Goal: Information Seeking & Learning: Learn about a topic

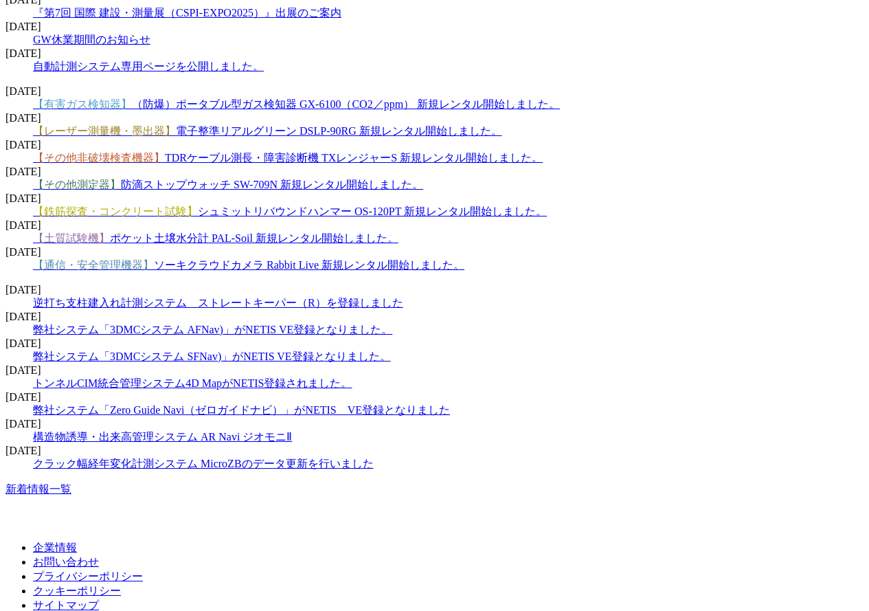
scroll to position [2062, 0]
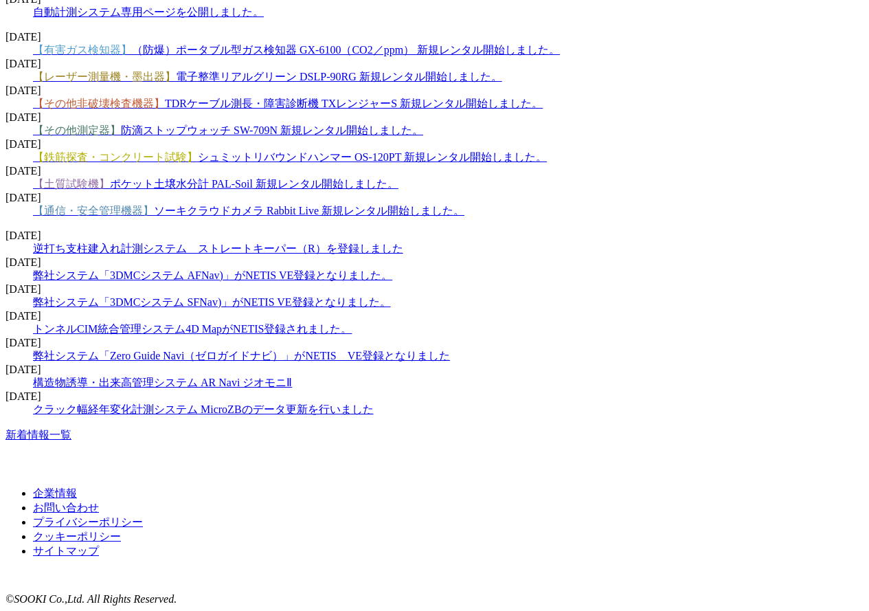
click at [71, 441] on link "新着情報一覧" at bounding box center [38, 435] width 66 height 12
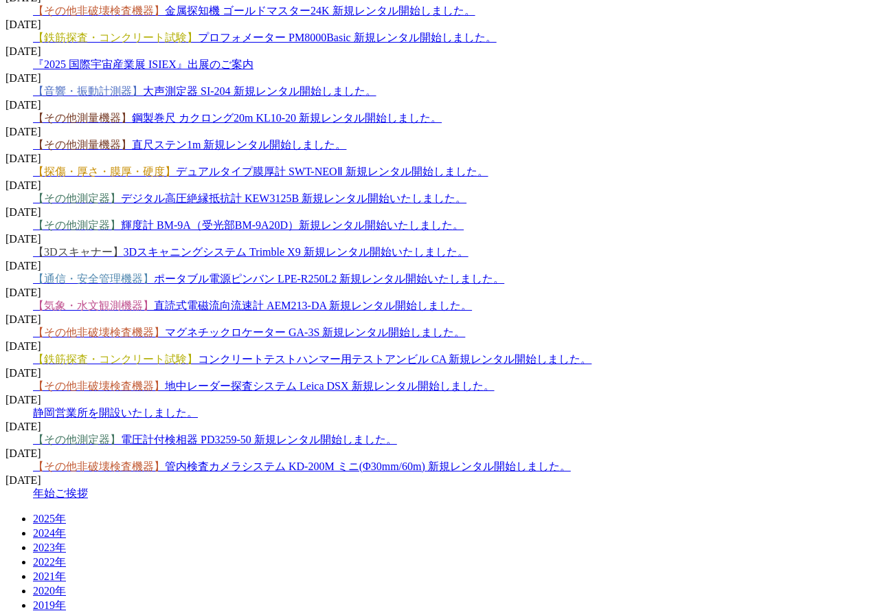
scroll to position [1649, 0]
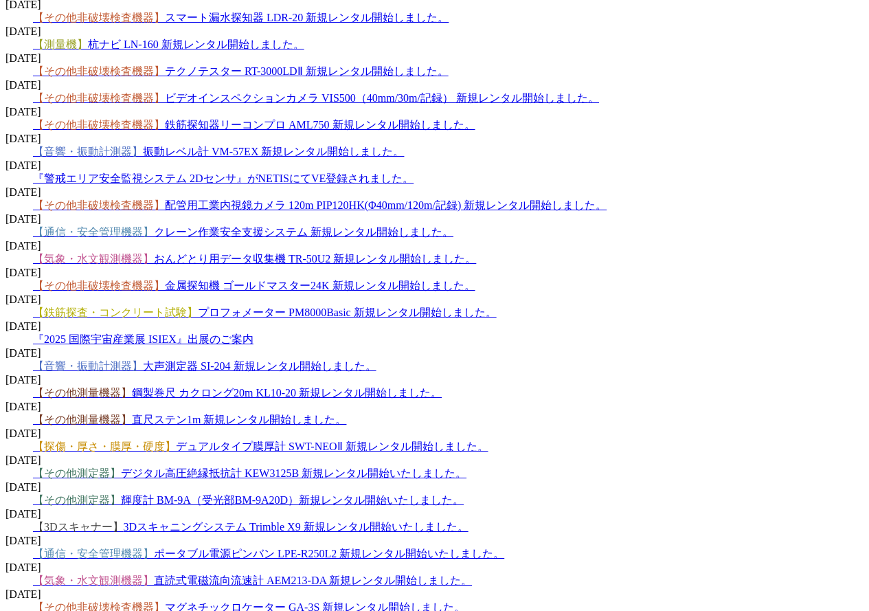
click at [405, 521] on link "【3Dスキャナー】 3Dスキャニングシステム Trimble X9 新規レンタル開始いたしました。" at bounding box center [251, 527] width 436 height 12
click at [300, 493] on dd "【その他測定器】 輝度計 BM-9A（受光部BM-9A20D）新規レンタル開始いたしました。" at bounding box center [448, 500] width 831 height 14
click at [300, 494] on span "【その他測定器】 輝度計 BM-9A（受光部BM-9A20D）新規レンタル開始いたしました。" at bounding box center [248, 500] width 431 height 12
click at [300, 494] on link "【その他測定器】 輝度計 BM-9A（受光部BM-9A20D）新規レンタル開始いたしました。" at bounding box center [248, 500] width 431 height 12
click at [276, 521] on link "【3Dスキャナー】 3Dスキャニングシステム Trimble X9 新規レンタル開始いたしました。" at bounding box center [251, 527] width 436 height 12
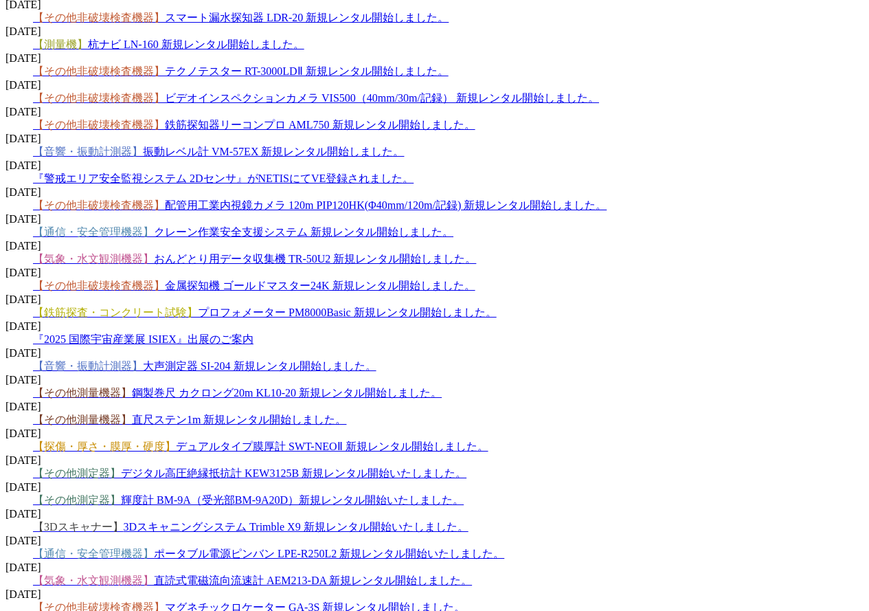
click at [291, 467] on link "【その他測定器】 デジタル高圧絶縁抵抗計 KEW3125B 新規レンタル開始いたしました。" at bounding box center [250, 473] width 434 height 12
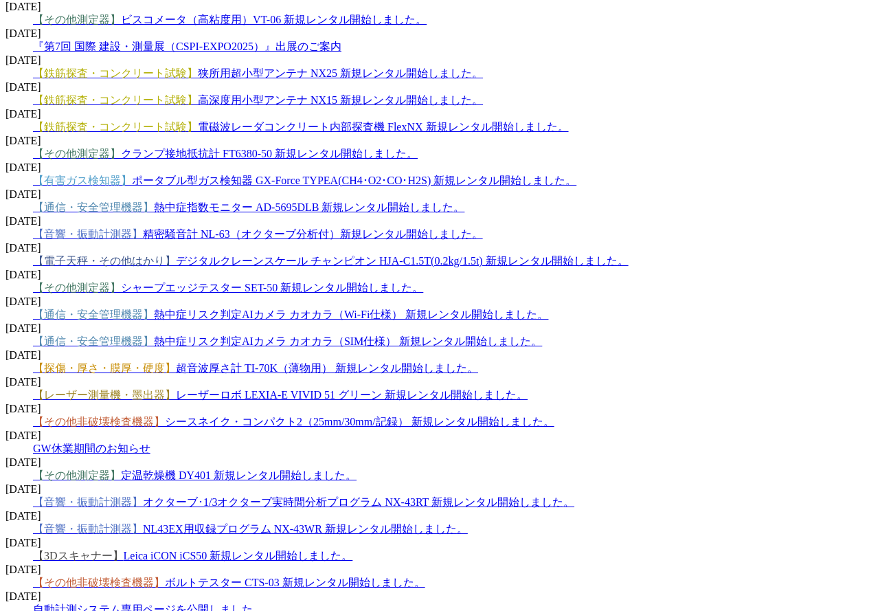
scroll to position [962, 0]
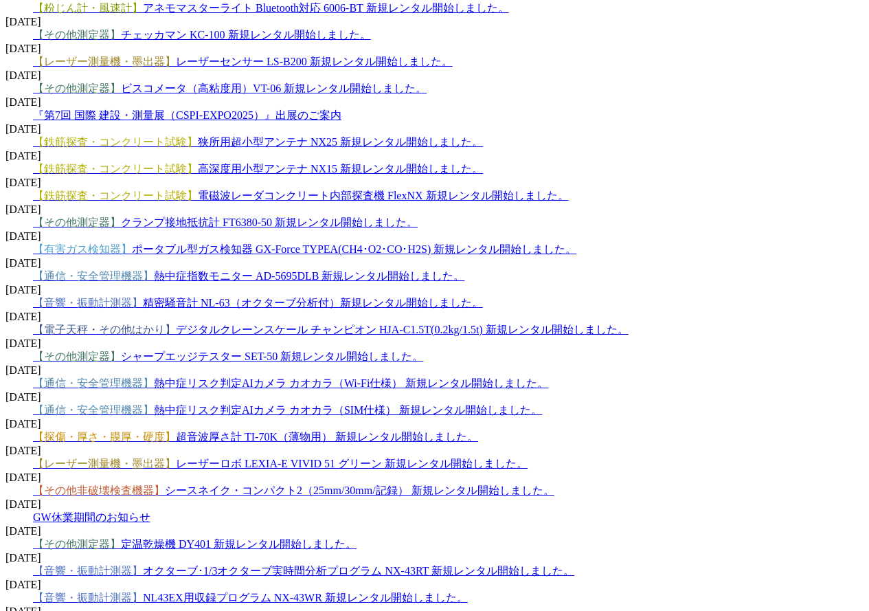
click at [342, 404] on link "【通信・安全管理機器】 熱中症リスク判定AIカメラ カオカラ（SIM仕様） 新規レンタル開始しました。" at bounding box center [287, 410] width 509 height 12
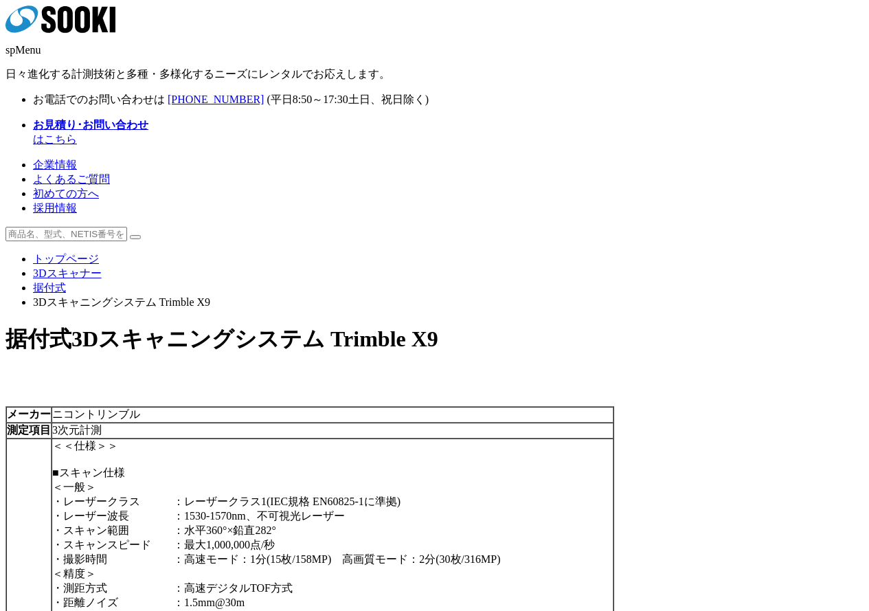
scroll to position [206, 0]
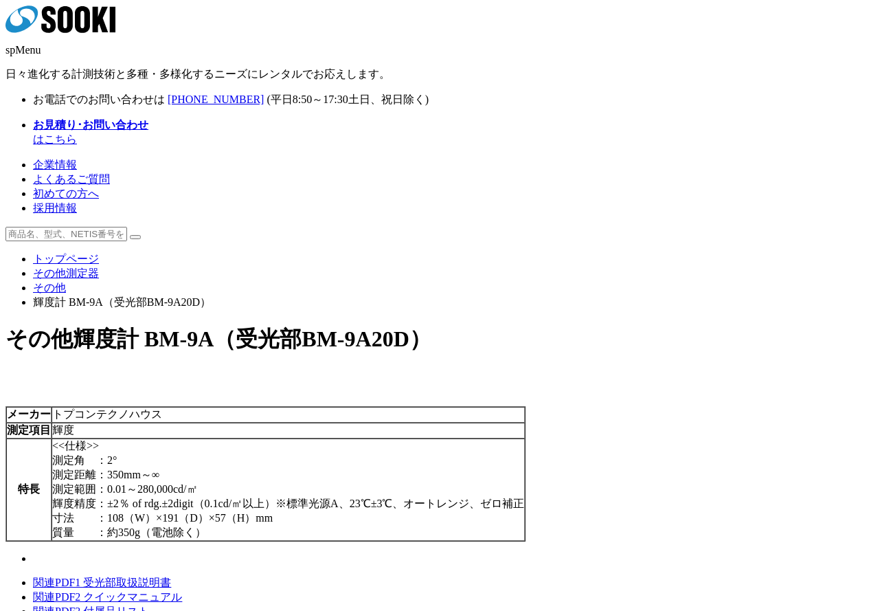
click at [33, 562] on img at bounding box center [33, 562] width 0 height 0
click at [171, 577] on link "関連PDF1 受光部取扱説明書" at bounding box center [102, 583] width 138 height 12
click at [182, 591] on link "関連PDF2 クイックマニュアル" at bounding box center [107, 597] width 149 height 12
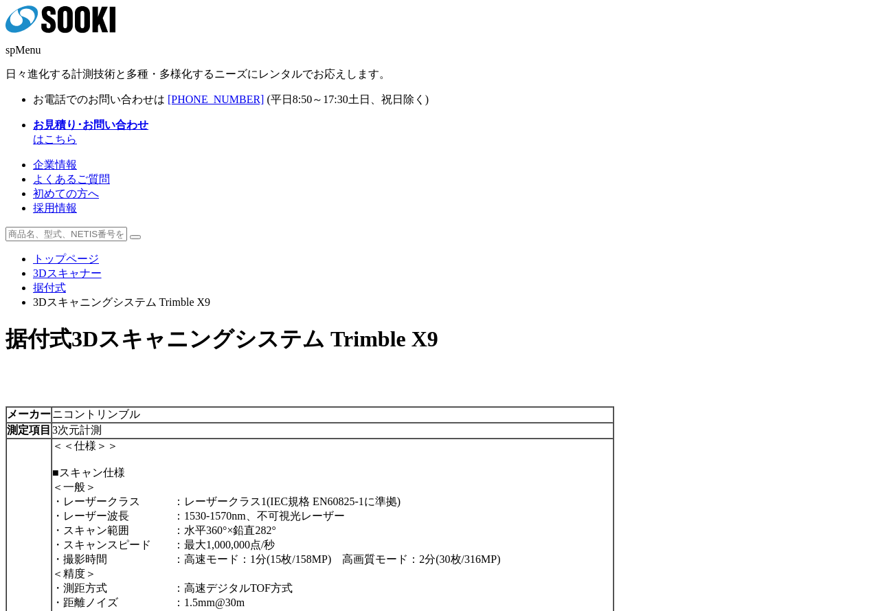
scroll to position [275, 0]
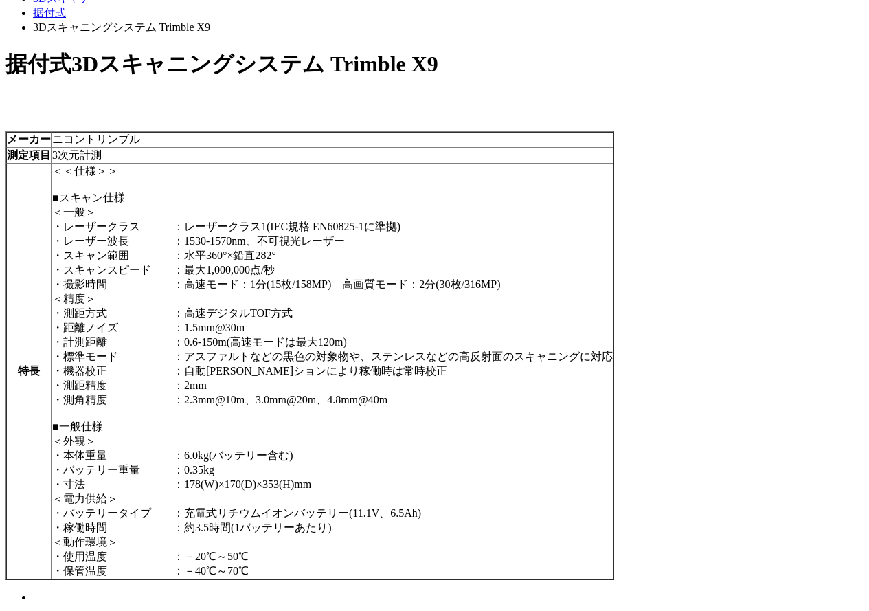
click at [160, 610] on link "関連PDF1 ユーザーガイド" at bounding box center [96, 621] width 127 height 12
click at [33, 601] on img at bounding box center [33, 601] width 0 height 0
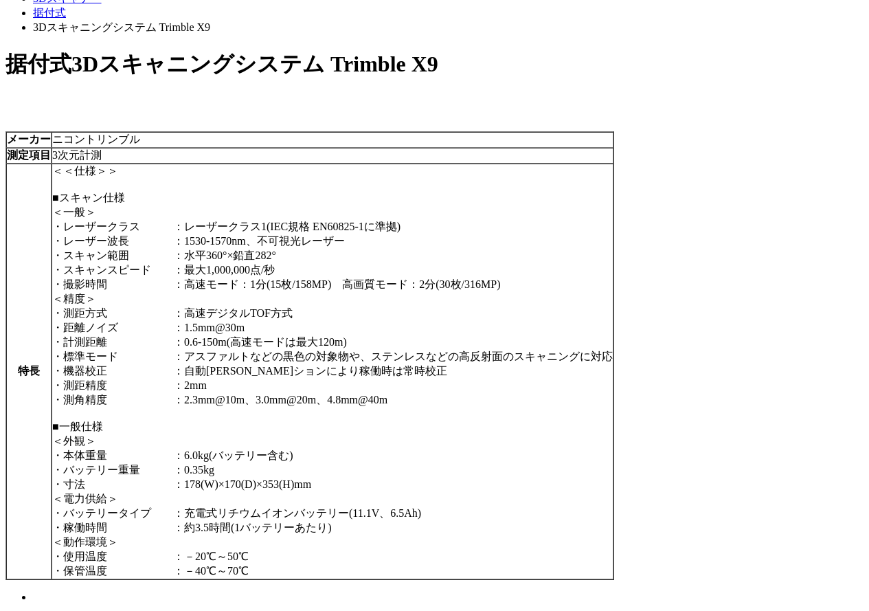
scroll to position [69, 0]
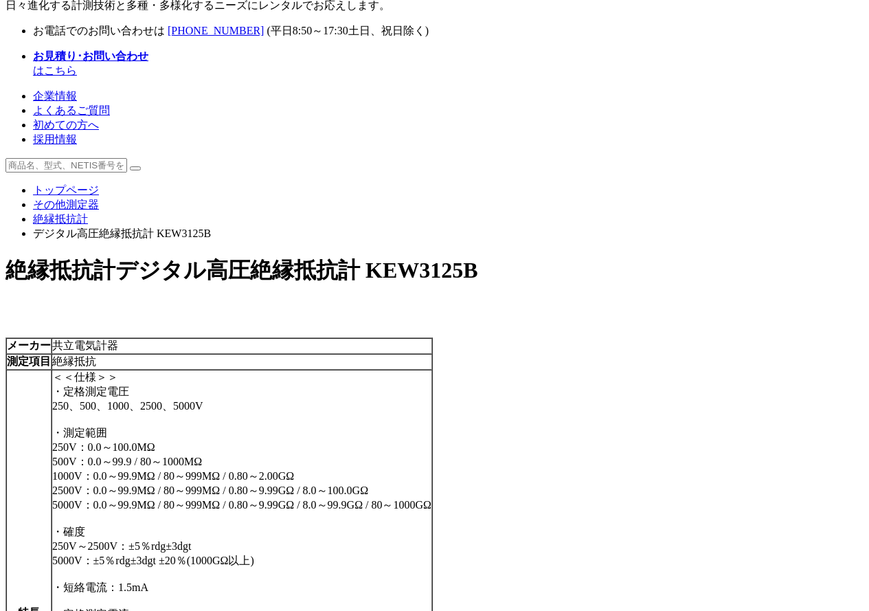
scroll to position [275, 0]
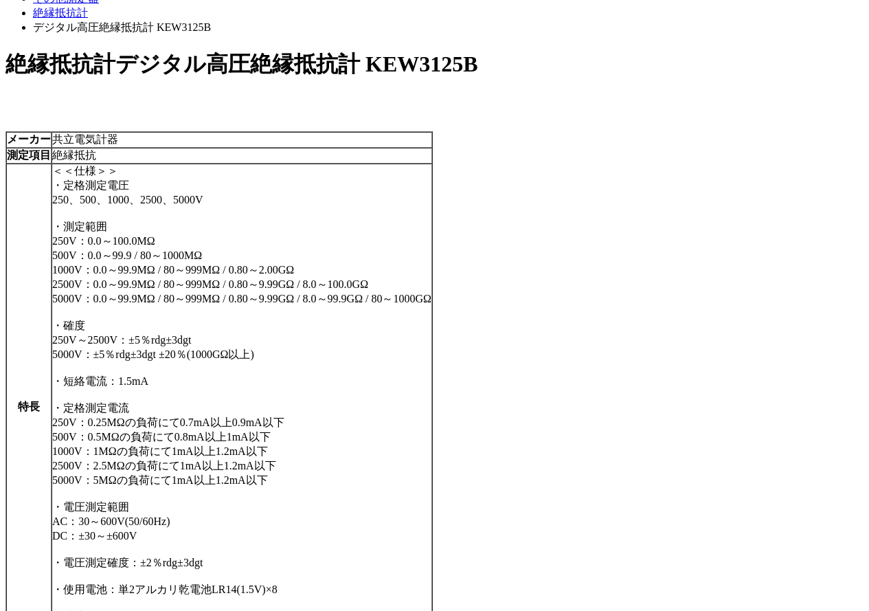
drag, startPoint x: 354, startPoint y: 572, endPoint x: 359, endPoint y: 560, distance: 13.5
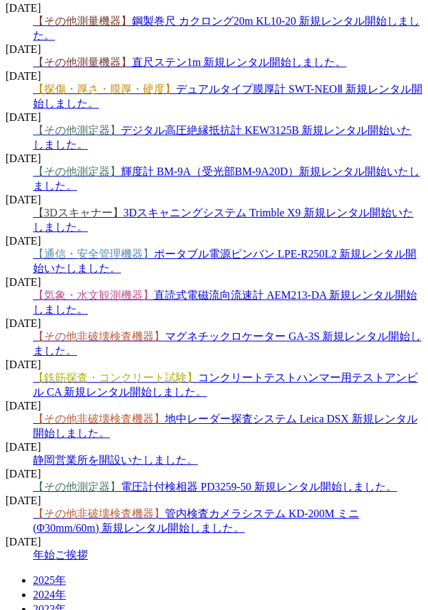
scroll to position [2447, 0]
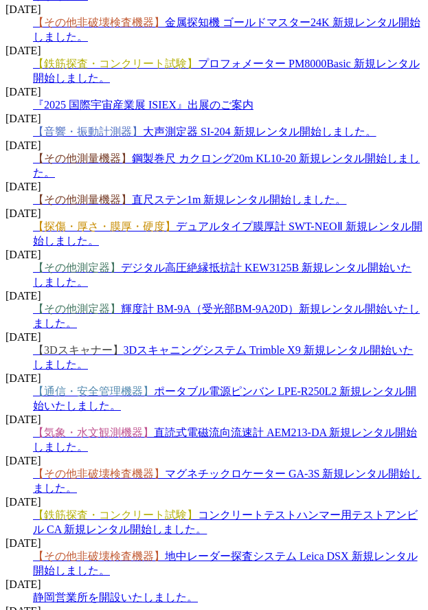
click at [223, 427] on link "【気象・水文観測機器】 直読式電磁流向流速計 AEM213-DA 新規レンタル開始しました。" at bounding box center [225, 440] width 384 height 26
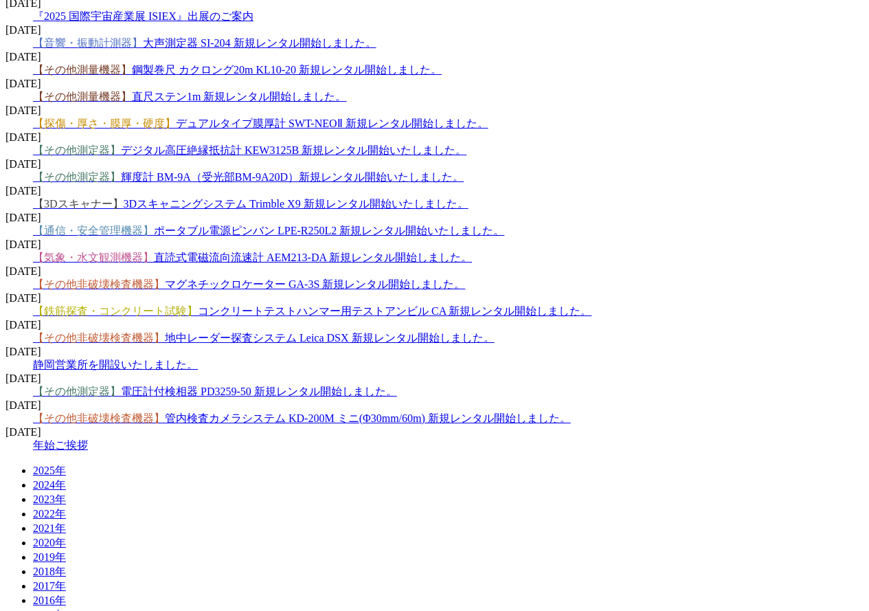
scroll to position [1835, 0]
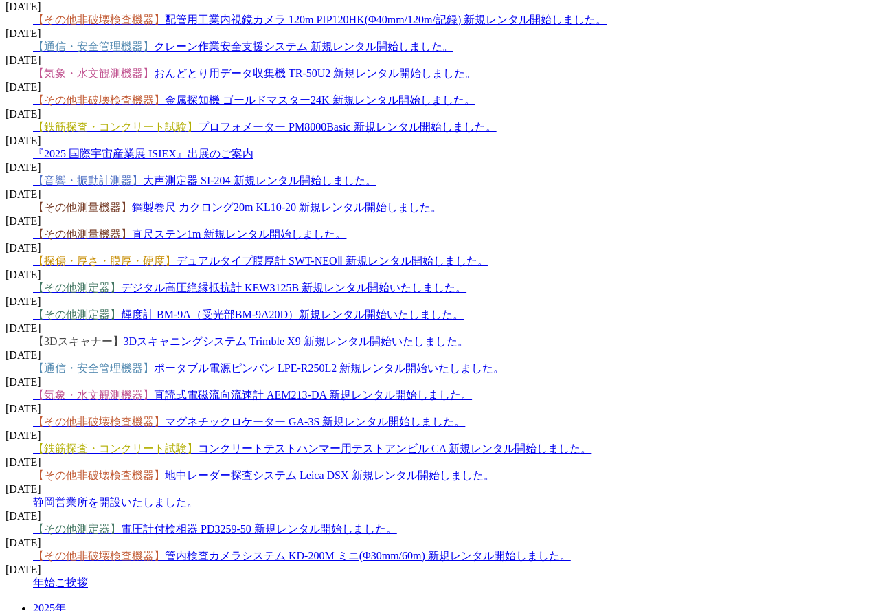
click at [424, 362] on link "【通信・安全管理機器】 ポータブル電源ピンバン LPE-R250L2 新規レンタル開始いたしました。" at bounding box center [268, 368] width 471 height 12
click at [400, 335] on dd "【3Dスキャナー】 3Dスキャニングシステム Trimble X9 新規レンタル開始いたしました。" at bounding box center [448, 342] width 831 height 14
click at [396, 335] on link "【3Dスキャナー】 3Dスキャニングシステム Trimble X9 新規レンタル開始いたしました。" at bounding box center [251, 341] width 436 height 12
click at [431, 309] on span "【その他測定器】 輝度計 BM-9A（受光部BM-9A20D）新規レンタル開始いたしました。" at bounding box center [248, 315] width 431 height 12
click at [430, 309] on link "【その他測定器】 輝度計 BM-9A（受光部BM-9A20D）新規レンタル開始いたしました。" at bounding box center [248, 315] width 431 height 12
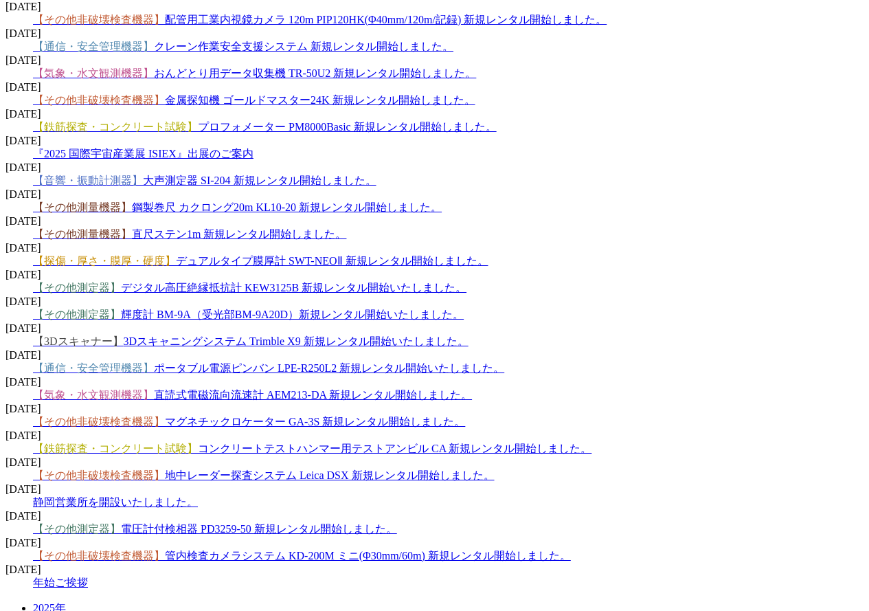
click at [467, 282] on link "【その他測定器】 デジタル高圧絶縁抵抗計 KEW3125B 新規レンタル開始いたしました。" at bounding box center [250, 288] width 434 height 12
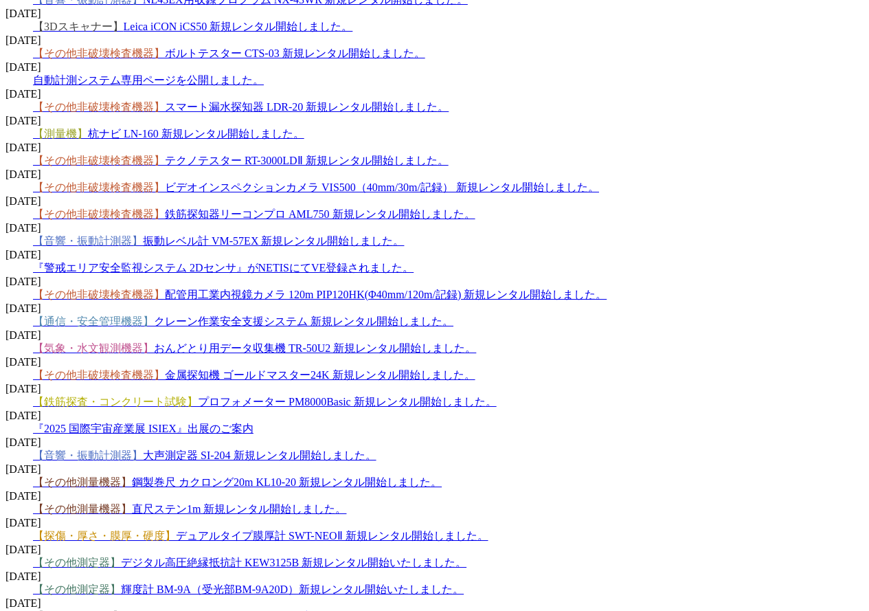
scroll to position [1423, 0]
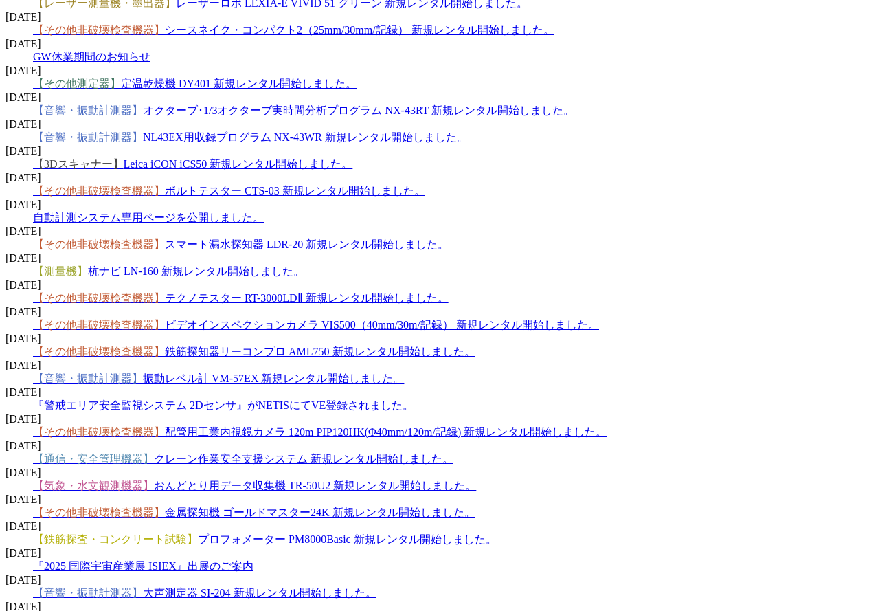
click at [450, 291] on dd "【その他非破壊検査機器】 テクノテスター RT-3000LDⅡ 新規レンタル開始しました。" at bounding box center [448, 298] width 831 height 14
click at [442, 292] on span "【その他非破壊検査機器】 テクノテスター RT-3000LDⅡ 新規レンタル開始しました。" at bounding box center [241, 298] width 416 height 12
click at [445, 292] on link "【その他非破壊検査機器】 テクノテスター RT-3000LDⅡ 新規レンタル開始しました。" at bounding box center [241, 298] width 416 height 12
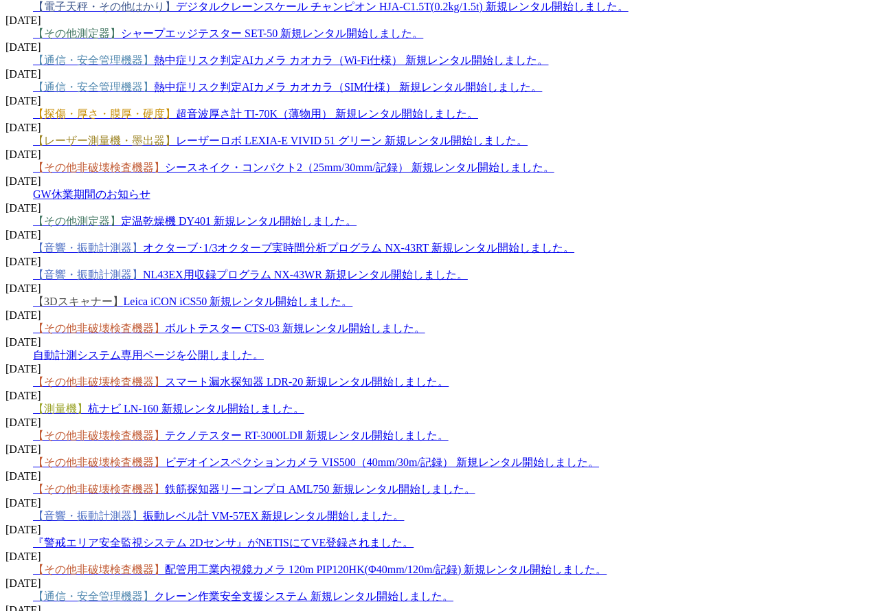
scroll to position [1216, 0]
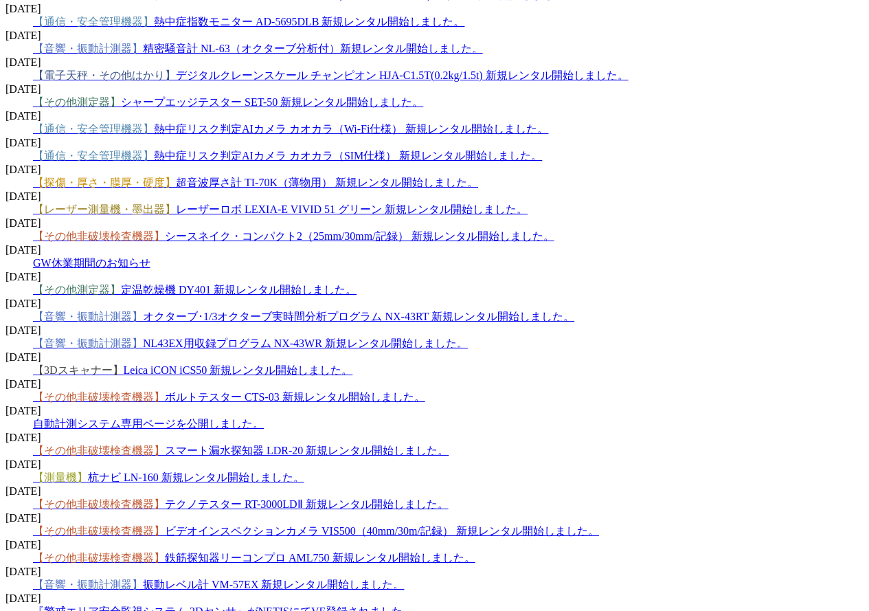
click at [438, 445] on link "【その他非破壊検査機器】 スマート漏水探知器 LDR-20 新規レンタル開始しました。" at bounding box center [241, 451] width 416 height 12
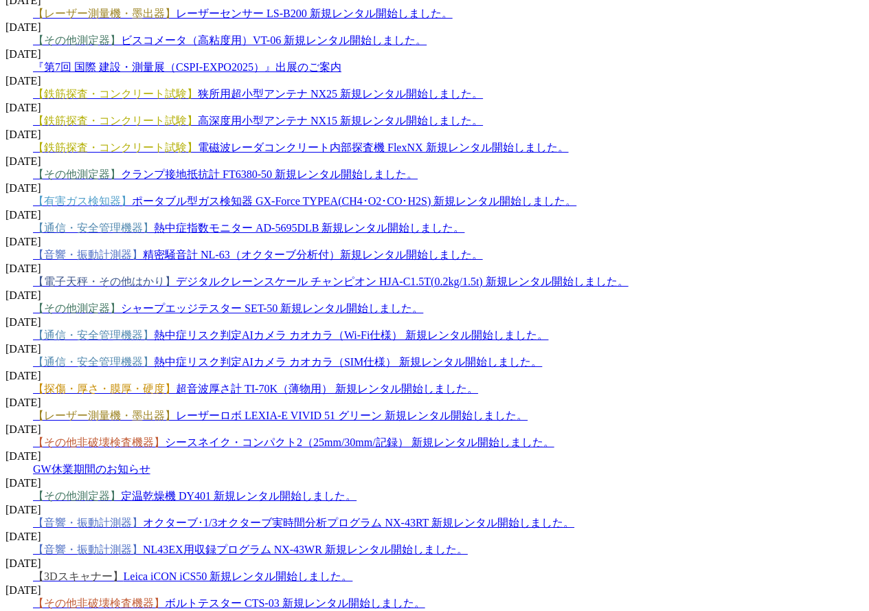
scroll to position [942, 0]
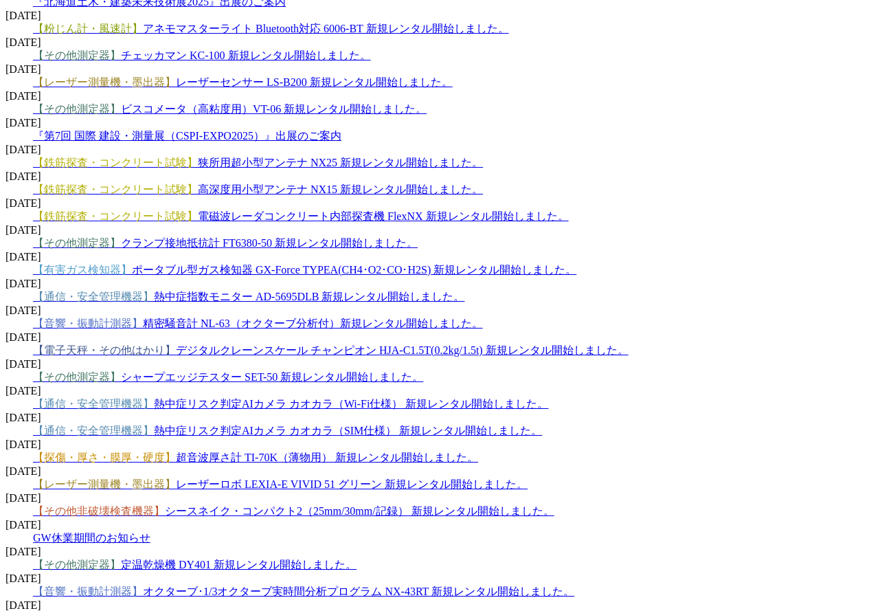
click at [437, 504] on dd "【その他非破壊検査機器】 シースネイク・コンパクト2（25mm/30mm/記録） 新規レンタル開始しました。" at bounding box center [448, 511] width 831 height 14
click at [430, 505] on link "【その他非破壊検査機器】 シースネイク・コンパクト2（25mm/30mm/記録） 新規レンタル開始しました。" at bounding box center [294, 511] width 522 height 12
click at [364, 478] on link "【レーザー測量機・墨出器】 レーザーロボ LEXIA-E VIVID 51 グリーン 新規レンタル開始しました。" at bounding box center [280, 484] width 495 height 12
click at [577, 344] on link "【電子天秤・その他はかり】 デジタルクレーンスケール チャンピオン HJA-C1.5T(0.2kg/1.5t) 新規レンタル開始しました。" at bounding box center [331, 350] width 596 height 12
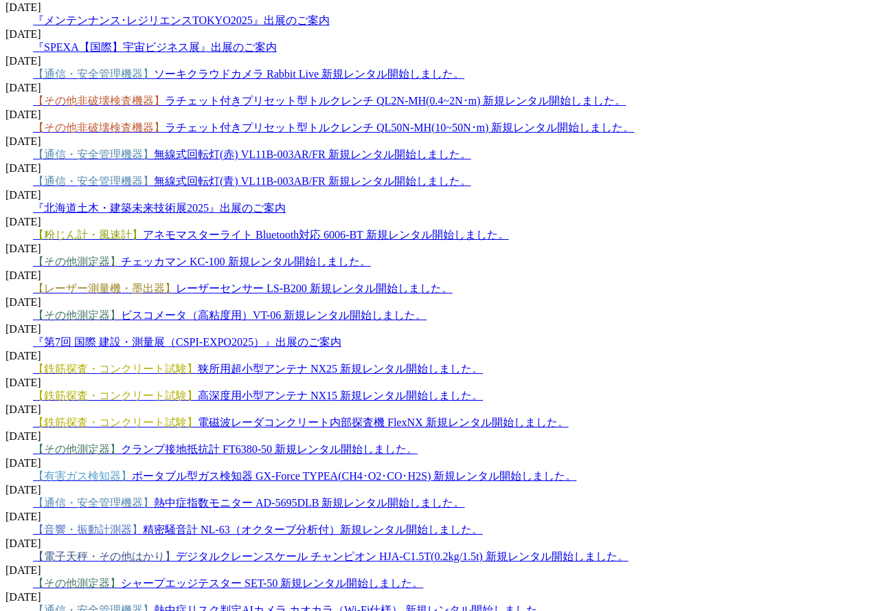
scroll to position [667, 0]
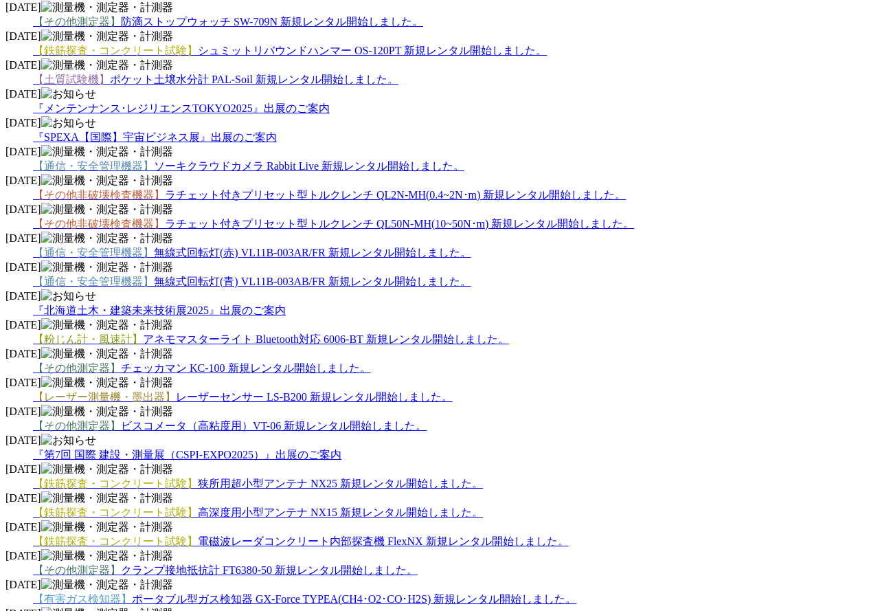
click at [538, 593] on link "【有害ガス検知器】 ポータブル型ガス検知器 GX-Force TYPEA(CH4･O2･CO･H2S) 新規レンタル開始しました。" at bounding box center [305, 599] width 544 height 12
drag, startPoint x: 376, startPoint y: 114, endPoint x: 366, endPoint y: 123, distance: 13.6
click at [368, 419] on dd "【その他測定器】 ビスコメータ（高粘度用）VT-06 新規レンタル開始しました。" at bounding box center [448, 426] width 831 height 14
click at [366, 420] on link "【その他測定器】 ビスコメータ（高粘度用）VT-06 新規レンタル開始しました。" at bounding box center [230, 426] width 394 height 12
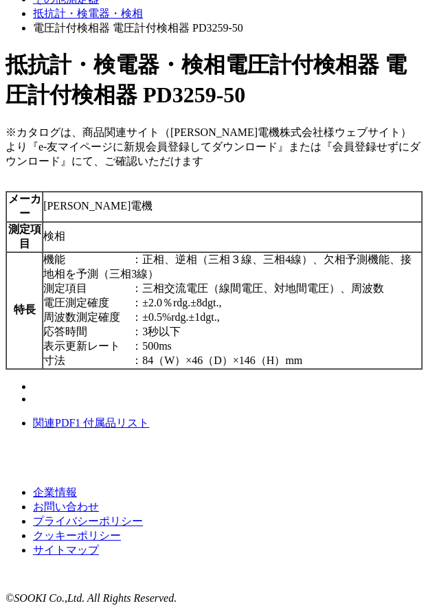
scroll to position [600, 0]
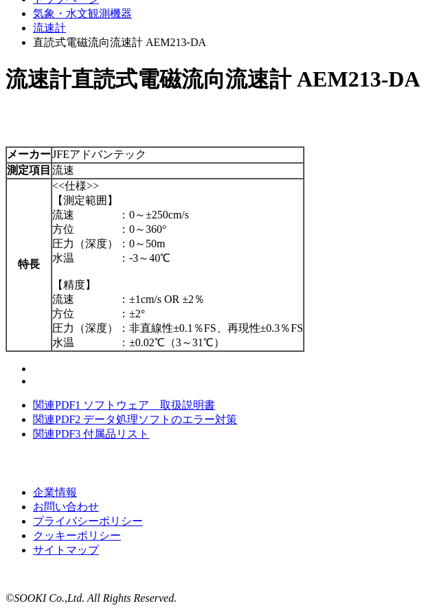
scroll to position [652, 0]
click at [102, 440] on link "関連PDF3 付属品リスト" at bounding box center [91, 434] width 116 height 12
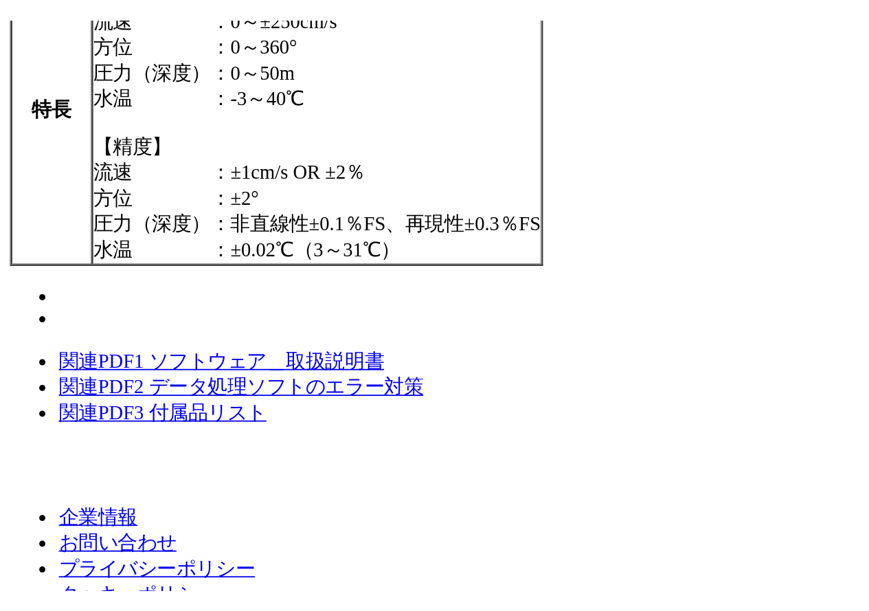
scroll to position [185, 0]
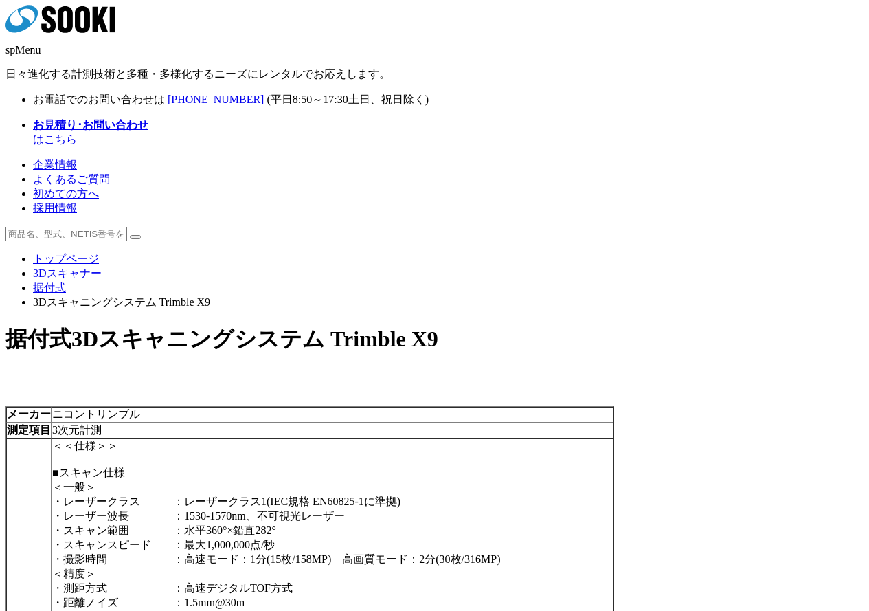
scroll to position [344, 0]
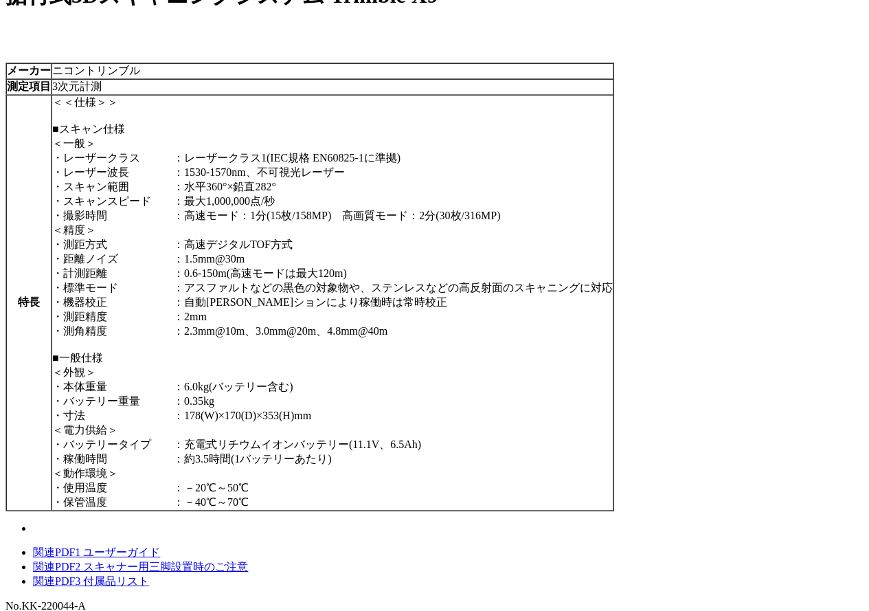
click at [149, 575] on link "関連PDF3 付属品リスト" at bounding box center [91, 581] width 116 height 12
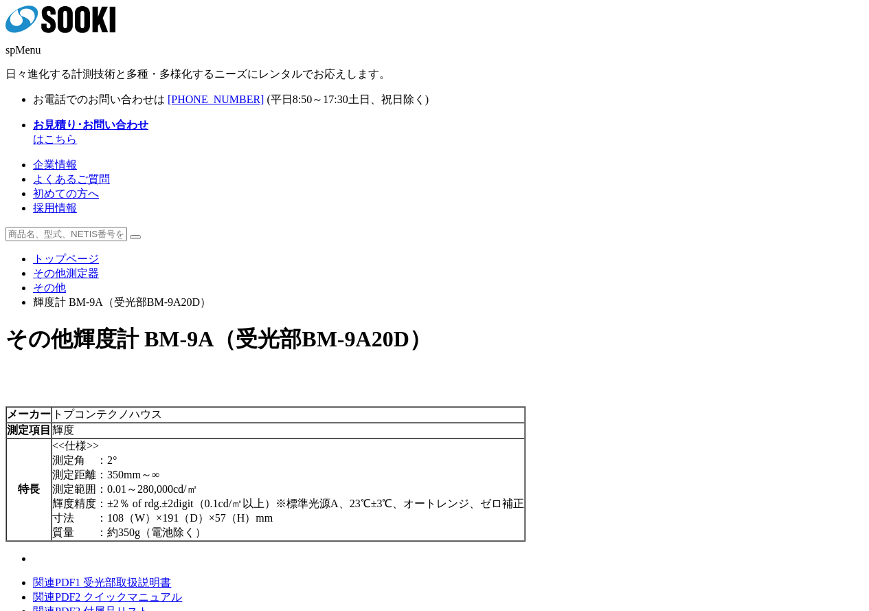
scroll to position [69, 0]
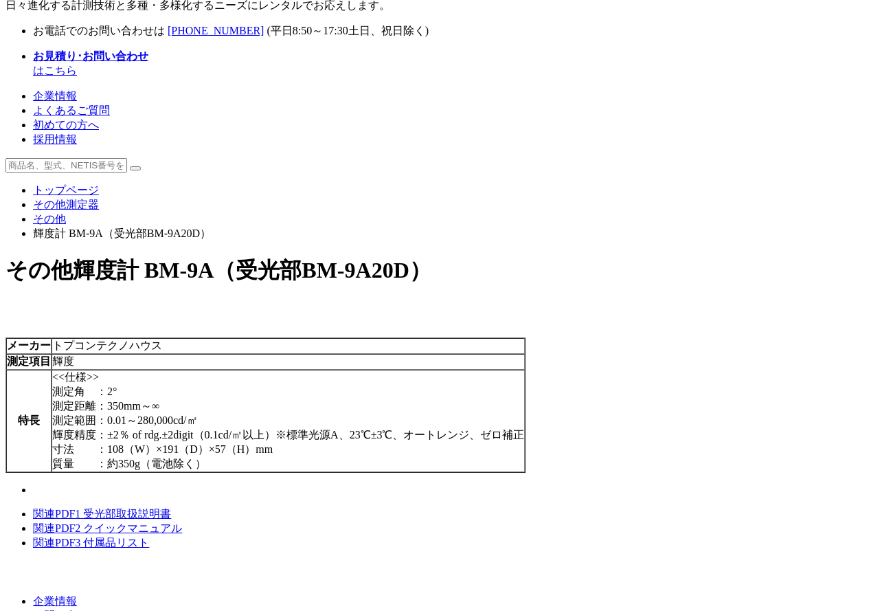
click at [149, 537] on link "関連PDF3 付属品リスト" at bounding box center [91, 543] width 116 height 12
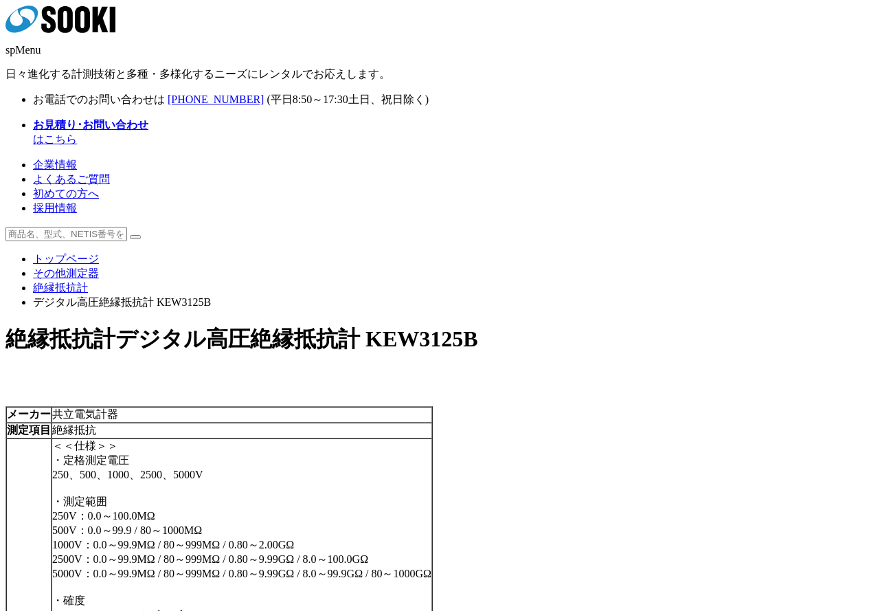
scroll to position [275, 0]
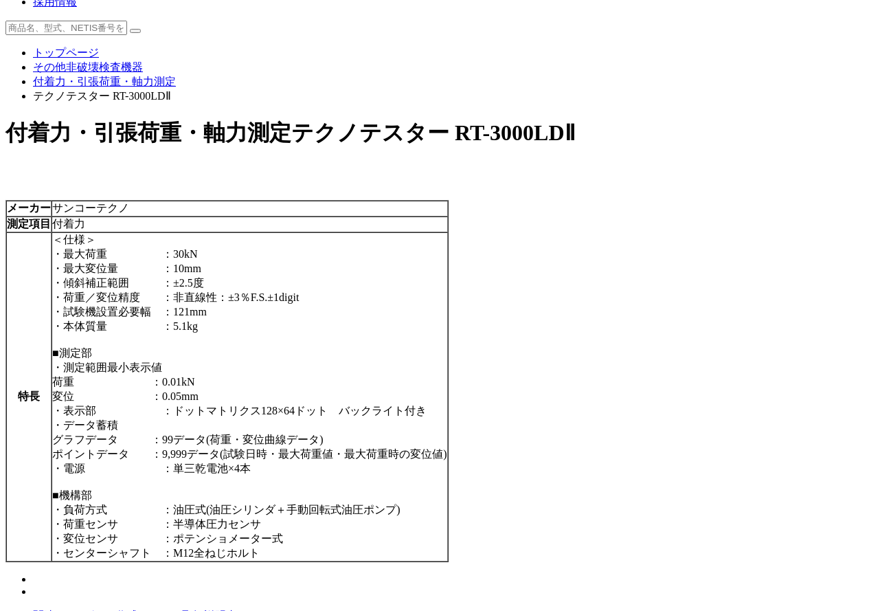
scroll to position [323, 0]
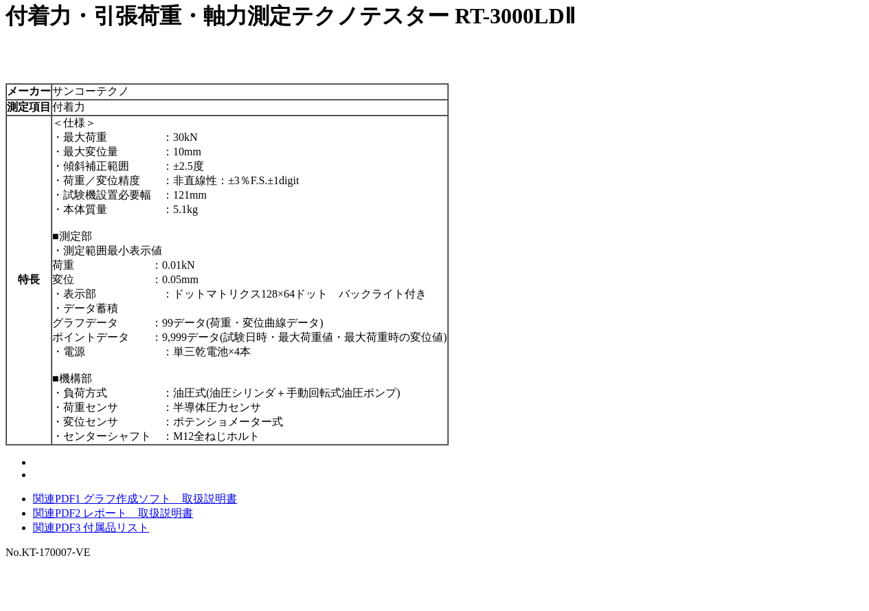
click at [149, 522] on link "関連PDF3 付属品リスト" at bounding box center [91, 528] width 116 height 12
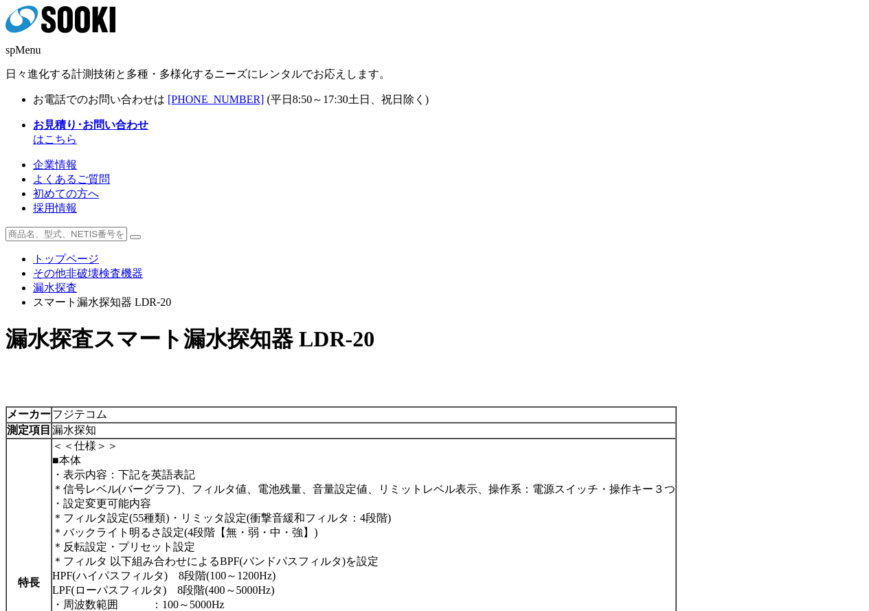
scroll to position [241, 0]
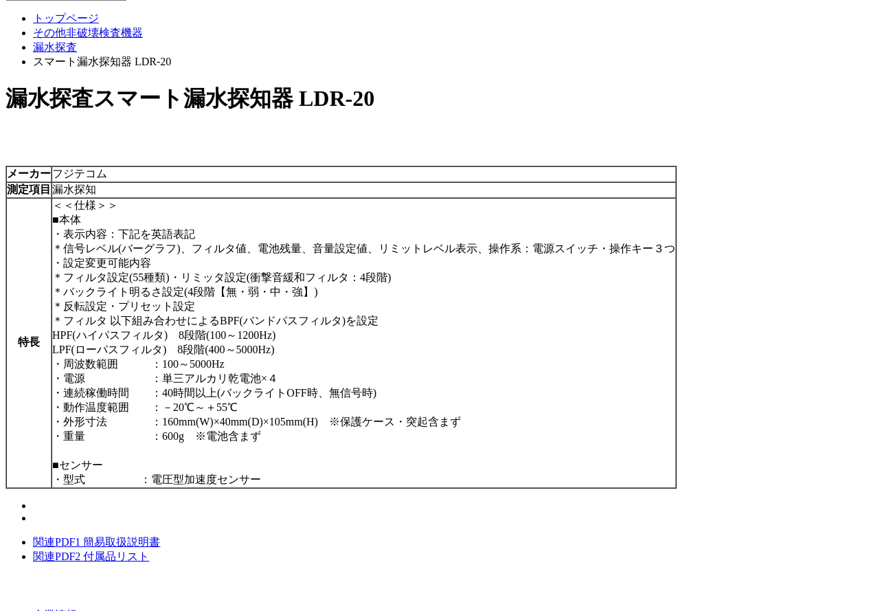
click at [149, 551] on link "関連PDF2 付属品リスト" at bounding box center [91, 557] width 116 height 12
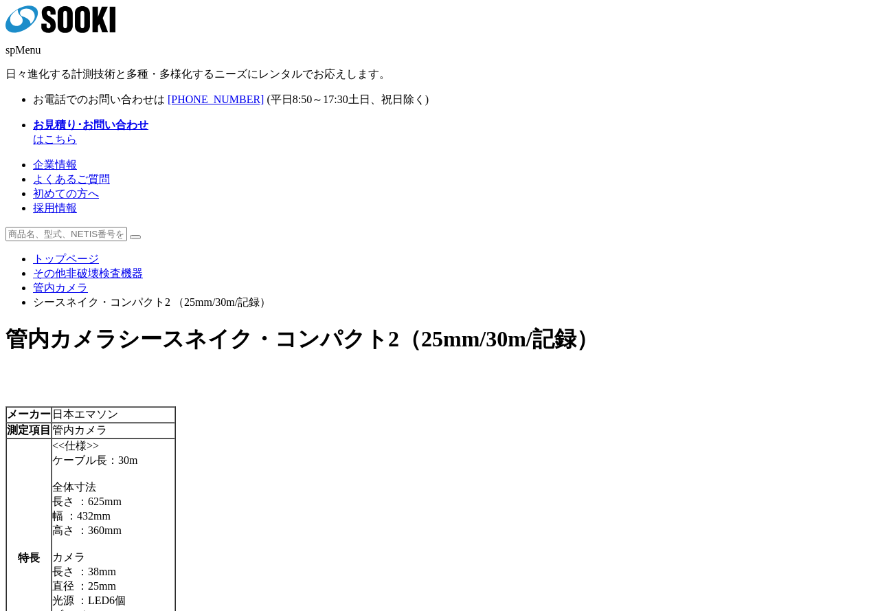
scroll to position [201, 0]
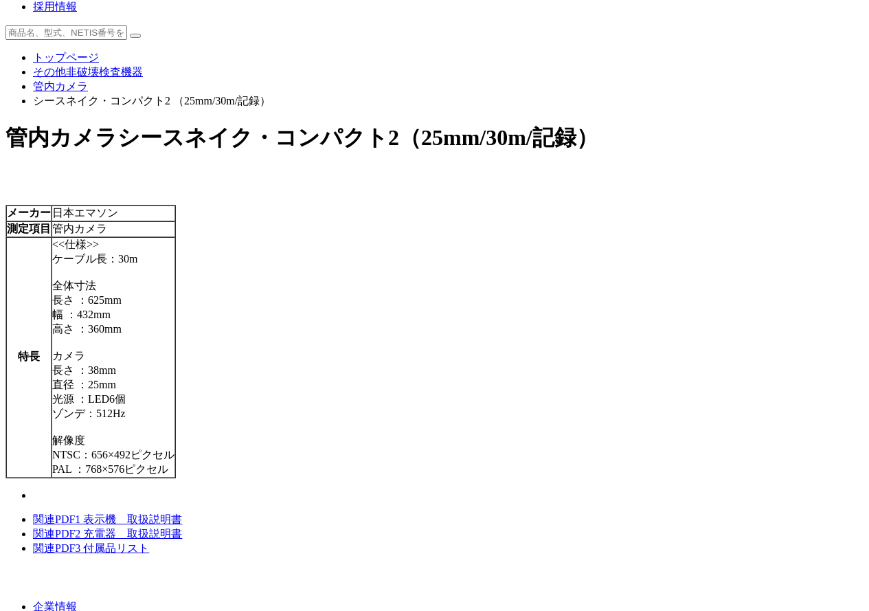
click at [149, 542] on link "関連PDF3 付属品リスト" at bounding box center [91, 548] width 116 height 12
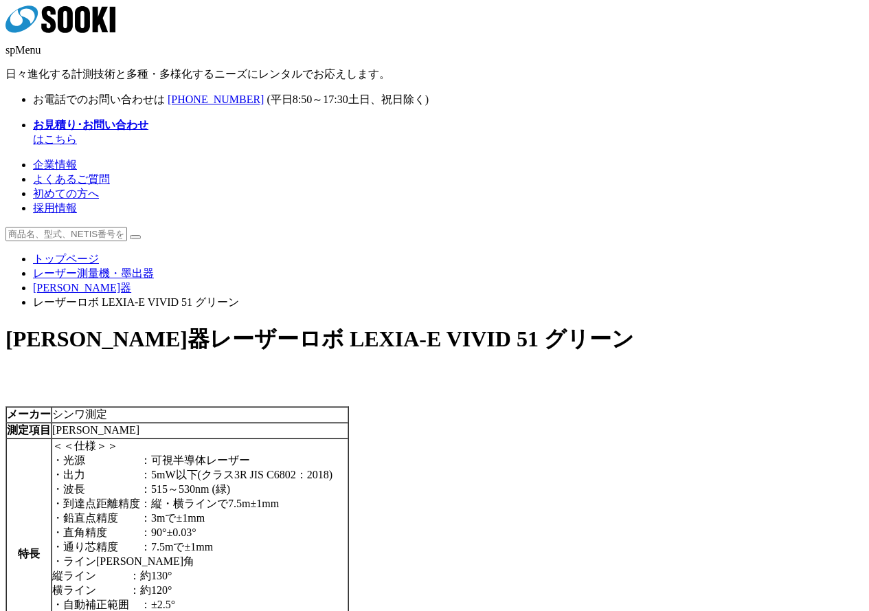
scroll to position [137, 0]
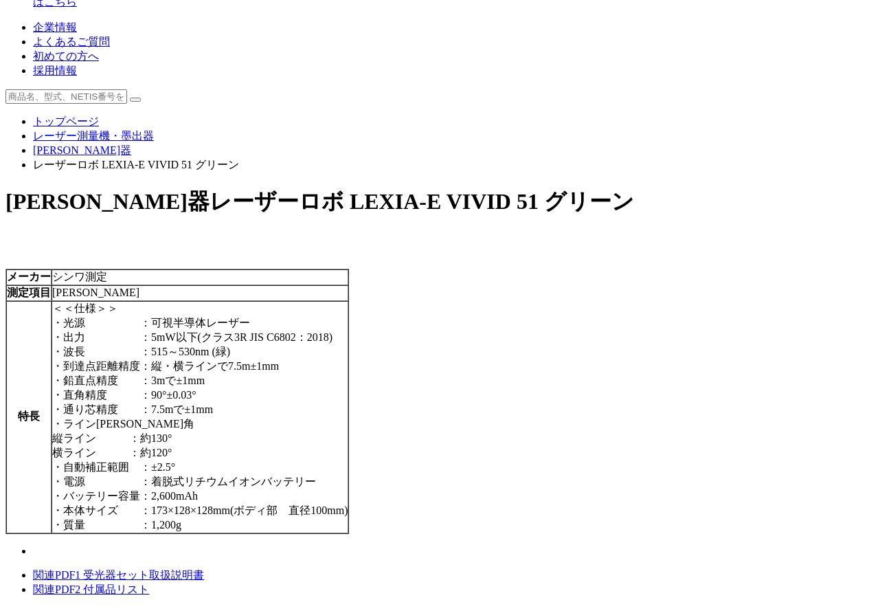
click at [204, 569] on link "関連PDF1 受光器セット取扱説明書" at bounding box center [118, 575] width 171 height 12
click at [374, 568] on ul "関連PDF1 受光器セット取扱説明書 関連PDF2 付属品リスト" at bounding box center [434, 582] width 858 height 29
click at [149, 583] on link "関連PDF2 付属品リスト" at bounding box center [91, 589] width 116 height 12
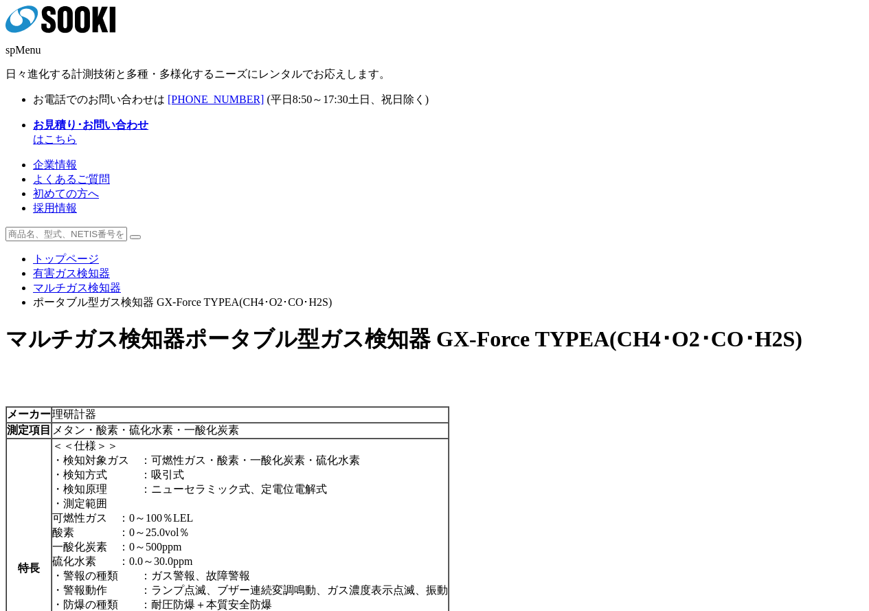
drag, startPoint x: 0, startPoint y: 0, endPoint x: 357, endPoint y: 237, distance: 428.9
click at [357, 370] on div "メーカー 理研計器 測定項目 メタン・酸素・硫化水素・一酸化炭素 特長 ＜＜仕様＞＞ ・検知対象ガス　：可燃性ガス・酸素・一酸化炭素・硫化水素 ・検知方式　　…" at bounding box center [434, 580] width 858 height 421
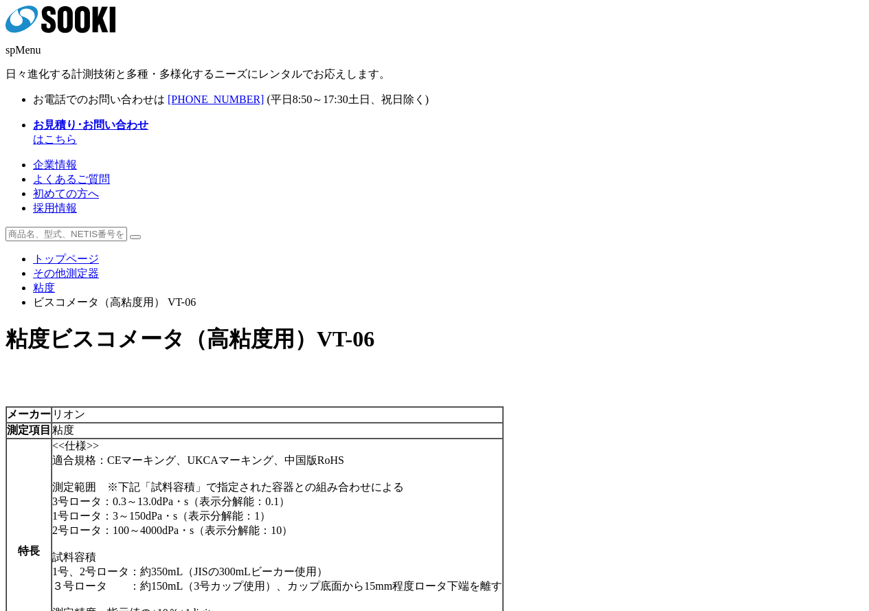
scroll to position [69, 0]
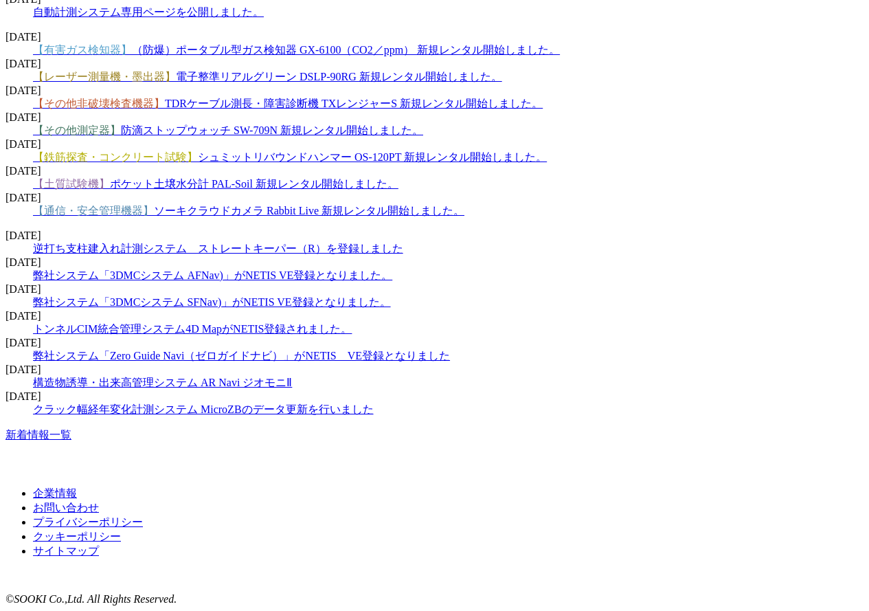
scroll to position [2131, 0]
click at [71, 441] on link "新着情報一覧" at bounding box center [38, 435] width 66 height 12
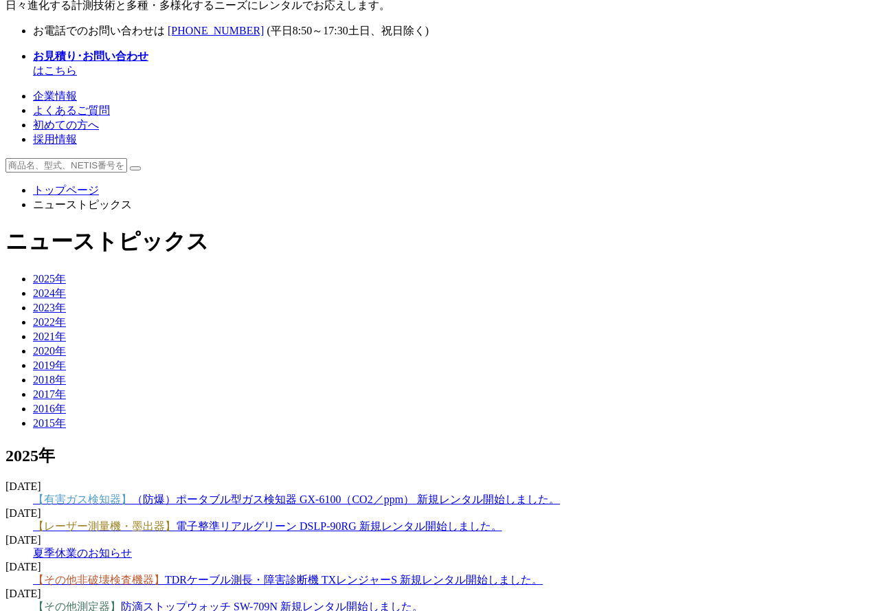
scroll to position [206, 0]
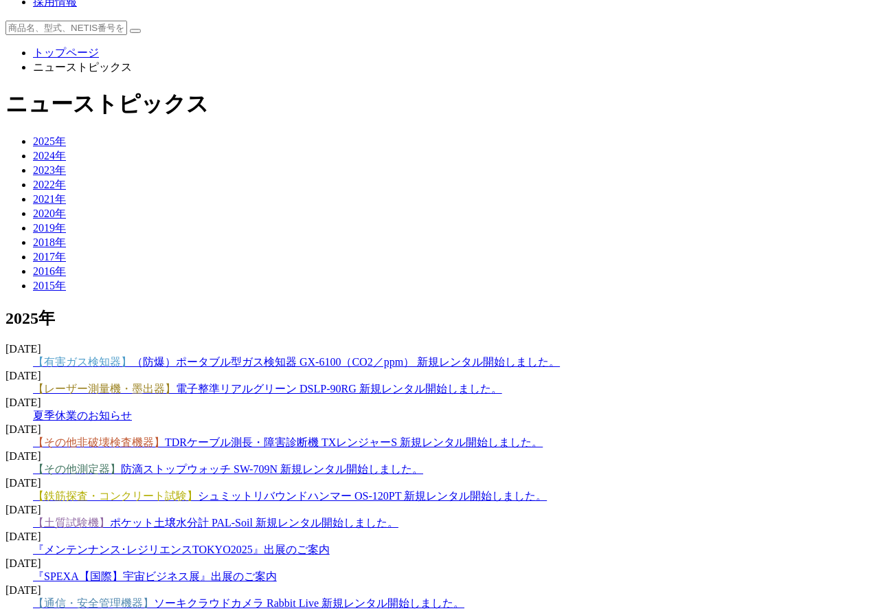
click at [399, 517] on span "【土質試験機】 ポケット土壌水分計 PAL-Soil 新規レンタル開始しました。" at bounding box center [216, 523] width 366 height 12
click at [399, 517] on link "【土質試験機】 ポケット土壌水分計 PAL-Soil 新規レンタル開始しました。" at bounding box center [216, 523] width 366 height 12
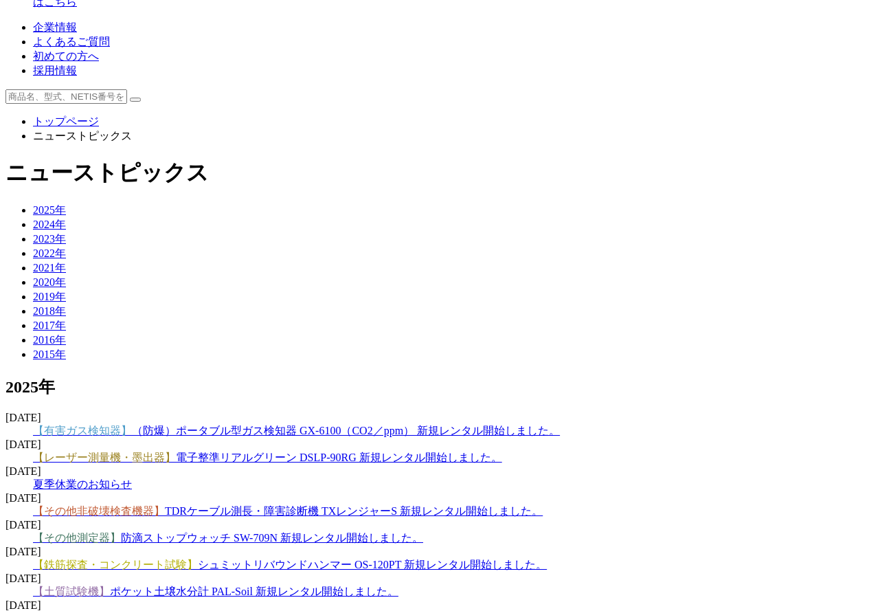
click at [381, 505] on link "【その他非破壊検査機器】 TDRケーブル測長・障害診断機 TXレンジャーS 新規レンタル開始しました。" at bounding box center [288, 511] width 510 height 12
click at [429, 452] on link "【レーザー測量機・墨出器】 電子整準リアルグリーン DSLP-90RG 新規レンタル開始しました。" at bounding box center [267, 458] width 469 height 12
click at [410, 425] on link "【有害ガス検知器】 （防爆）ポータブル型ガス検知器 GX-6100（CO2／ppm） 新規レンタル開始しました。" at bounding box center [296, 431] width 527 height 12
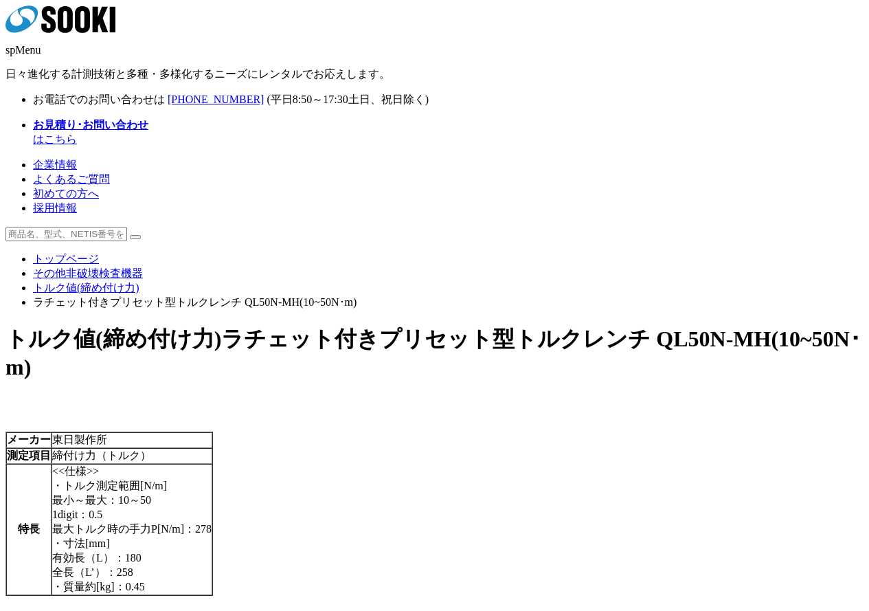
scroll to position [69, 0]
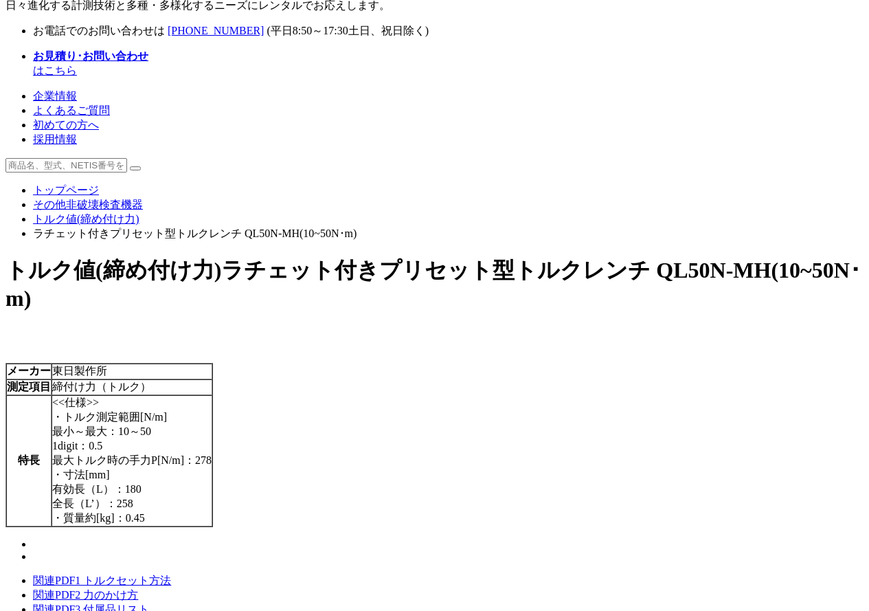
click at [171, 575] on link "関連PDF1 トルクセット方法" at bounding box center [102, 581] width 138 height 12
click at [138, 589] on link "関連PDF2 力のかけ方" at bounding box center [85, 595] width 105 height 12
click at [149, 603] on link "関連PDF3 付属品リスト" at bounding box center [91, 609] width 116 height 12
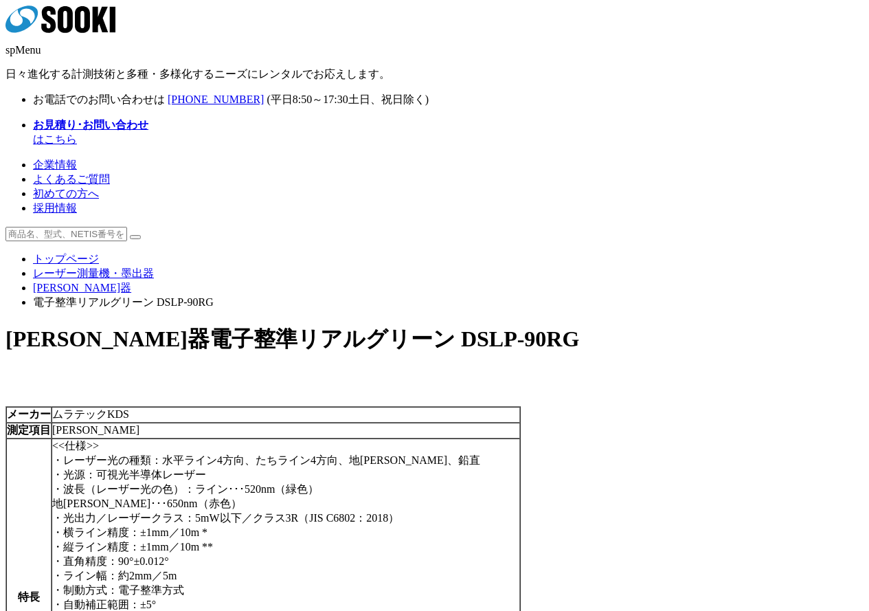
scroll to position [255, 0]
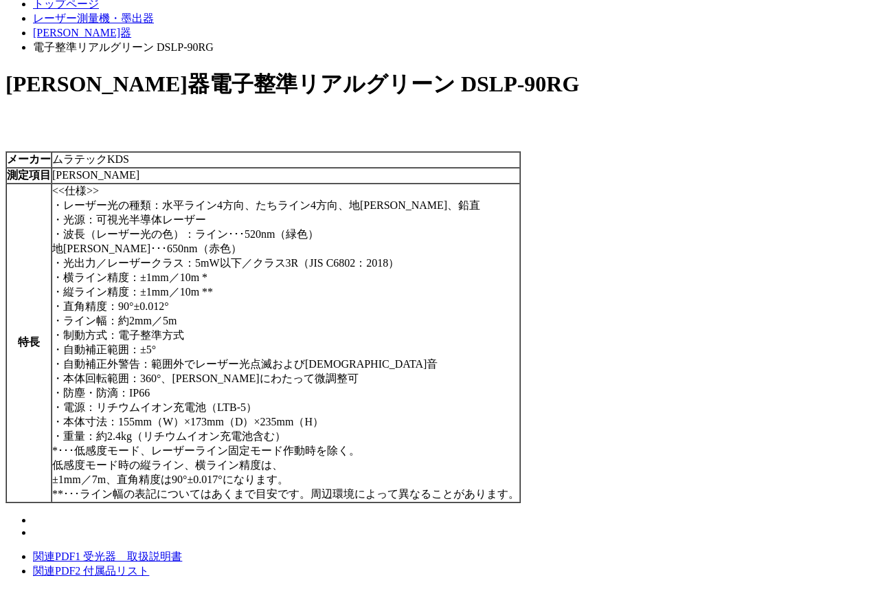
click at [149, 565] on link "関連PDF2 付属品リスト" at bounding box center [91, 571] width 116 height 12
